Goal: Task Accomplishment & Management: Use online tool/utility

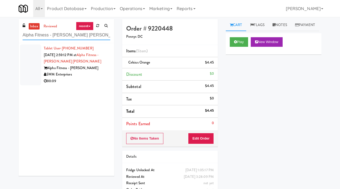
click at [78, 34] on input "Alpha Fitness - [PERSON_NAME] [PERSON_NAME]" at bounding box center [67, 35] width 88 height 10
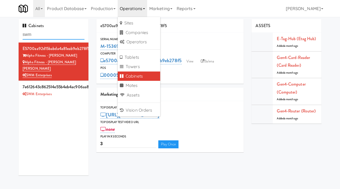
click at [37, 35] on input "swm" at bounding box center [54, 35] width 62 height 10
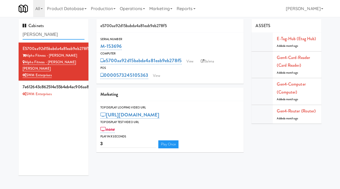
type input "[PERSON_NAME]"
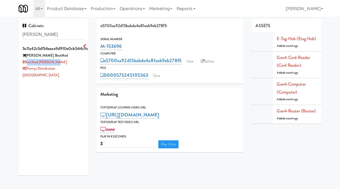
drag, startPoint x: 56, startPoint y: 62, endPoint x: 26, endPoint y: 63, distance: 29.5
click at [26, 63] on div "BestMed [PERSON_NAME]" at bounding box center [54, 62] width 62 height 7
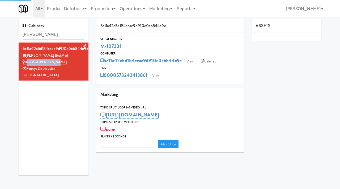
type input "3"
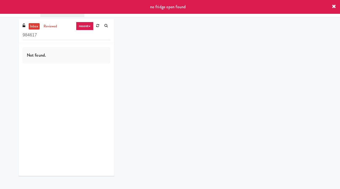
click at [334, 6] on icon at bounding box center [334, 7] width 4 height 4
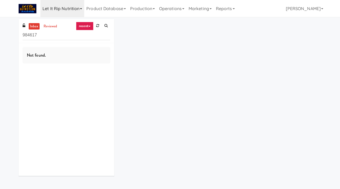
click at [79, 9] on link "Let it Rip Nutrition" at bounding box center [62, 8] width 44 height 17
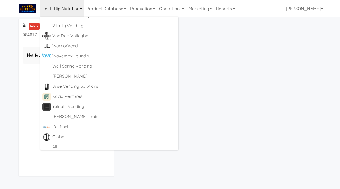
scroll to position [3132, 0]
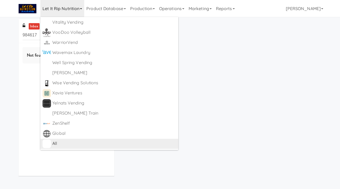
click at [59, 143] on div "All" at bounding box center [114, 143] width 124 height 8
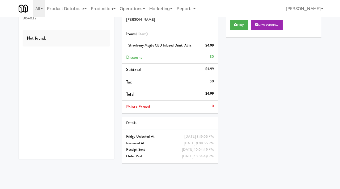
scroll to position [6, 0]
